Goal: Task Accomplishment & Management: Use online tool/utility

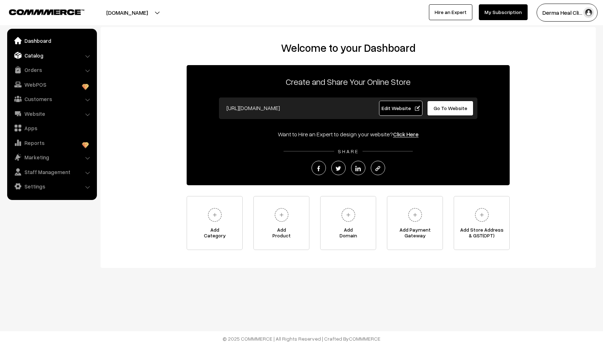
click at [51, 55] on link "Catalog" at bounding box center [51, 55] width 85 height 13
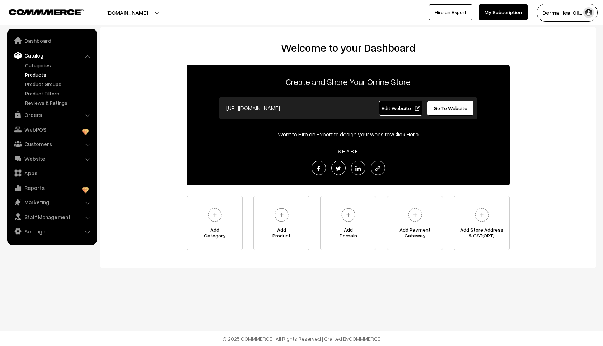
click at [42, 74] on link "Products" at bounding box center [58, 75] width 71 height 8
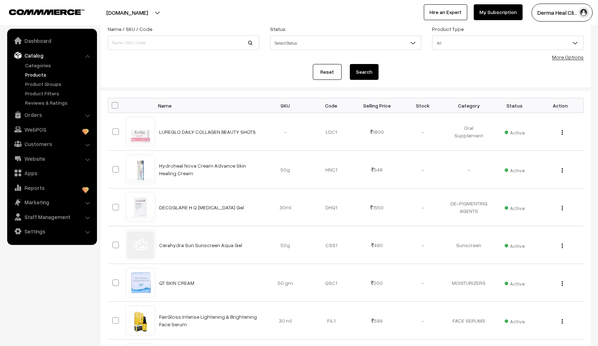
scroll to position [51, 0]
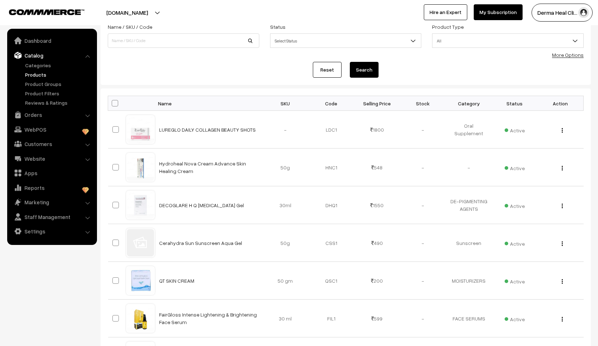
click at [113, 103] on span at bounding box center [115, 103] width 6 height 6
click at [113, 103] on input "checkbox" at bounding box center [110, 103] width 5 height 5
checkbox input "true"
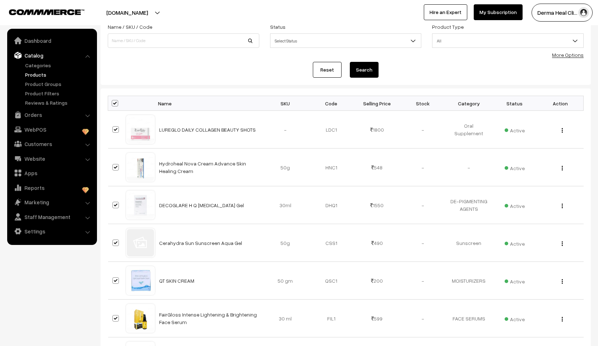
checkbox input "true"
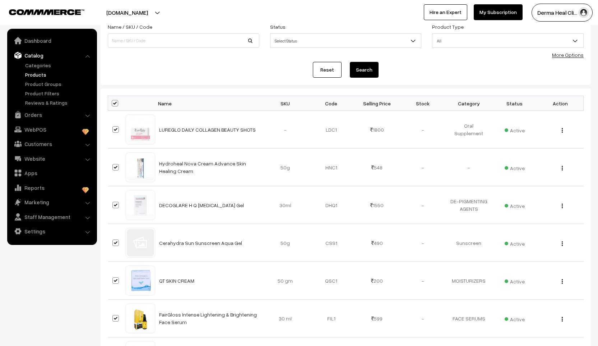
checkbox input "true"
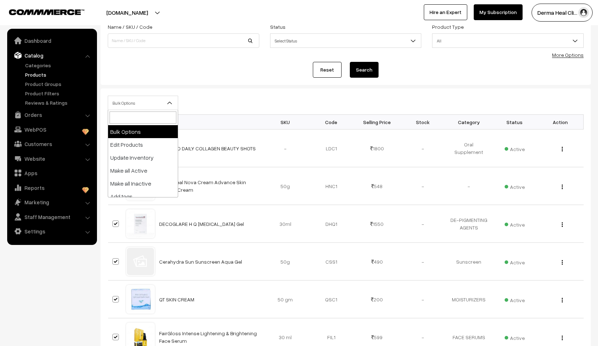
click at [154, 102] on span "Bulk Options" at bounding box center [143, 103] width 70 height 13
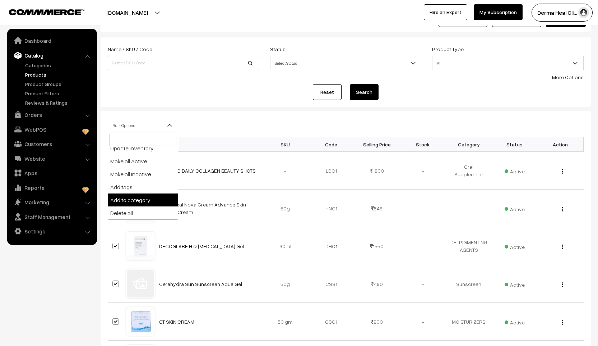
scroll to position [2, 0]
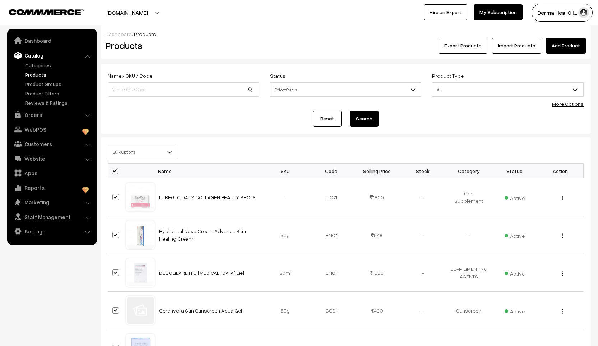
click at [279, 123] on div "Reset Search" at bounding box center [346, 119] width 476 height 16
click at [471, 41] on button "Export Products" at bounding box center [463, 46] width 49 height 16
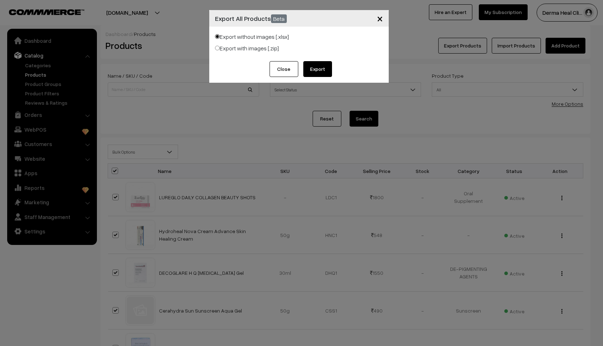
click at [312, 69] on button "Export" at bounding box center [318, 69] width 29 height 16
click at [316, 73] on button "Submit" at bounding box center [318, 69] width 29 height 16
click at [379, 20] on span "×" at bounding box center [380, 17] width 6 height 13
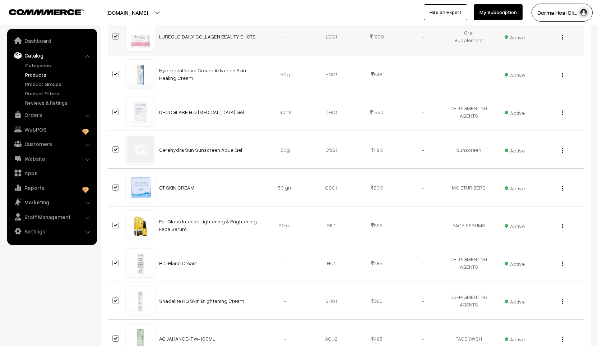
scroll to position [302, 0]
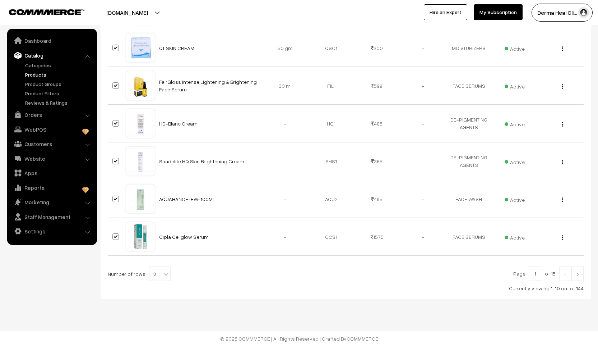
click at [581, 276] on link at bounding box center [577, 273] width 12 height 14
